Goal: Book appointment/travel/reservation

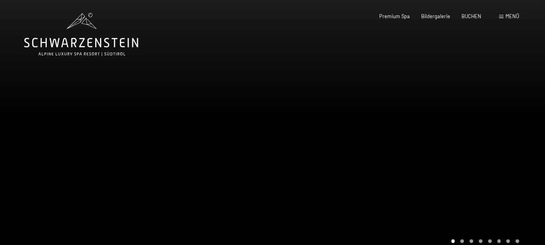
click at [511, 16] on span "Menü" at bounding box center [512, 16] width 14 height 6
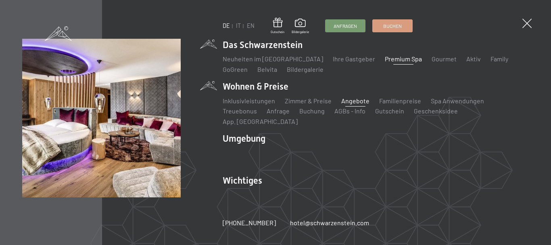
click at [348, 104] on link "Angebote" at bounding box center [355, 101] width 28 height 8
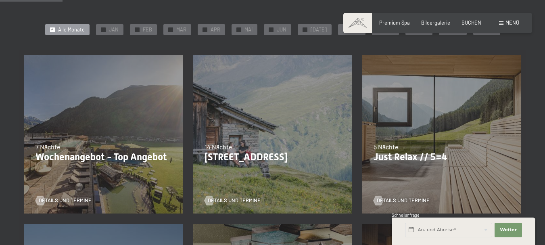
scroll to position [103, 0]
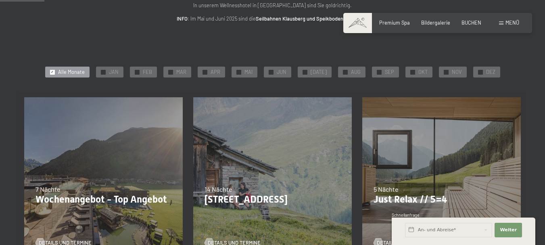
drag, startPoint x: 550, startPoint y: 24, endPoint x: 547, endPoint y: 40, distance: 15.9
click at [451, 71] on span "NOV" at bounding box center [456, 72] width 10 height 7
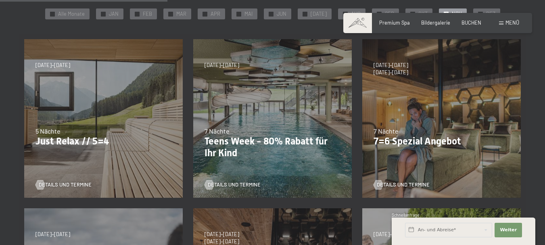
scroll to position [239, 0]
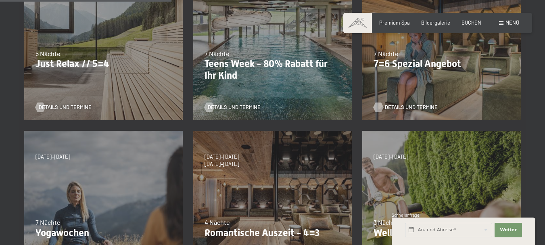
click at [406, 105] on span "Details und Termine" at bounding box center [411, 107] width 53 height 7
